Goal: Transaction & Acquisition: Purchase product/service

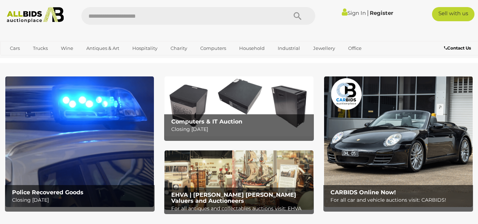
click at [90, 17] on input "text" at bounding box center [180, 16] width 199 height 18
type input "*******"
click at [295, 16] on icon "Search" at bounding box center [298, 16] width 8 height 11
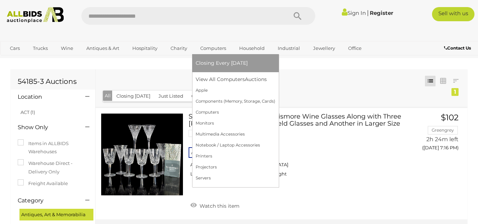
click at [209, 56] on li "Closing Every [DATE]" at bounding box center [235, 63] width 87 height 18
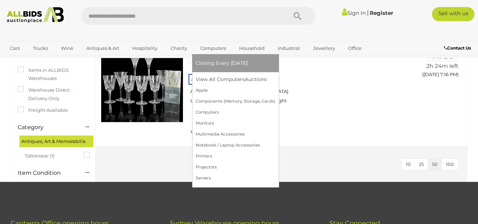
scroll to position [74, 0]
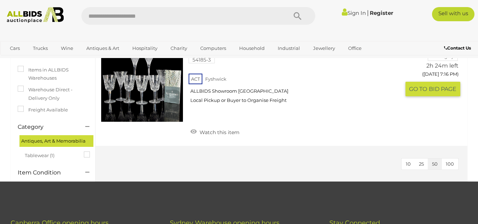
click at [137, 79] on link at bounding box center [142, 81] width 82 height 82
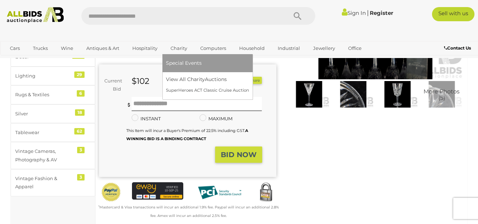
scroll to position [123, 0]
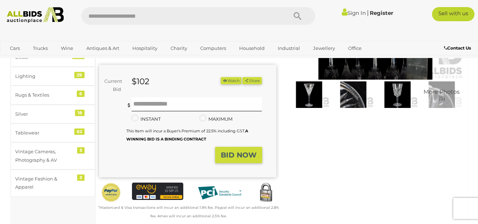
click at [173, 132] on small "This Item will incur a Buyer's Premium of 22.5% including GST. A WINNING BID IS…" at bounding box center [187, 134] width 122 height 13
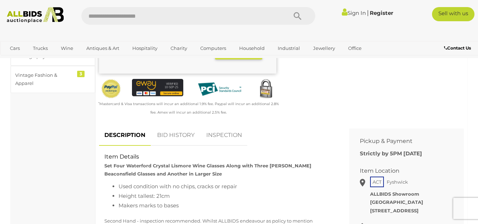
scroll to position [227, 0]
click at [162, 132] on link "BID HISTORY" at bounding box center [176, 135] width 48 height 21
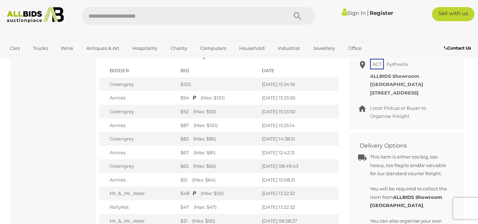
scroll to position [343, 0]
